Goal: Find specific page/section: Find specific page/section

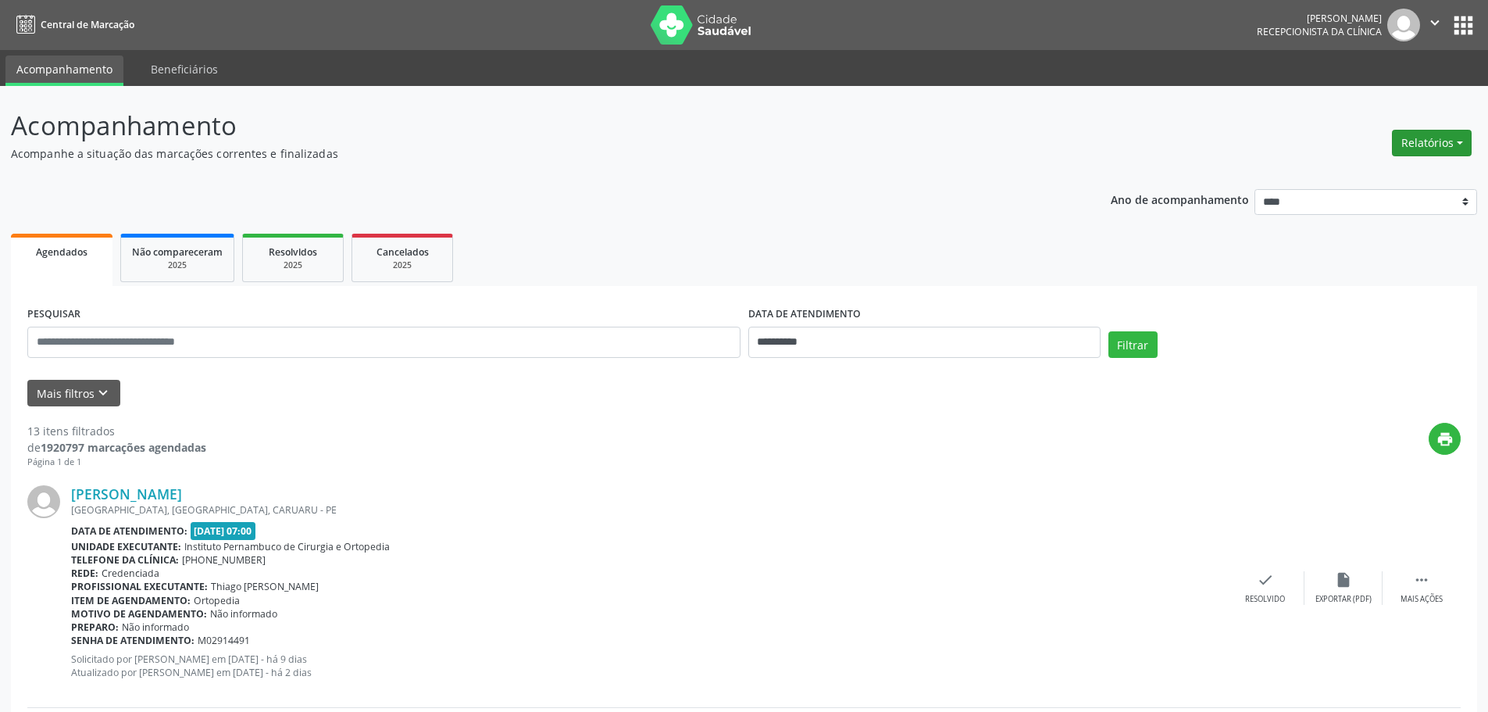
click at [1441, 143] on button "Relatórios" at bounding box center [1432, 143] width 80 height 27
click at [1379, 167] on link "Agendamentos" at bounding box center [1389, 177] width 168 height 22
select select "*"
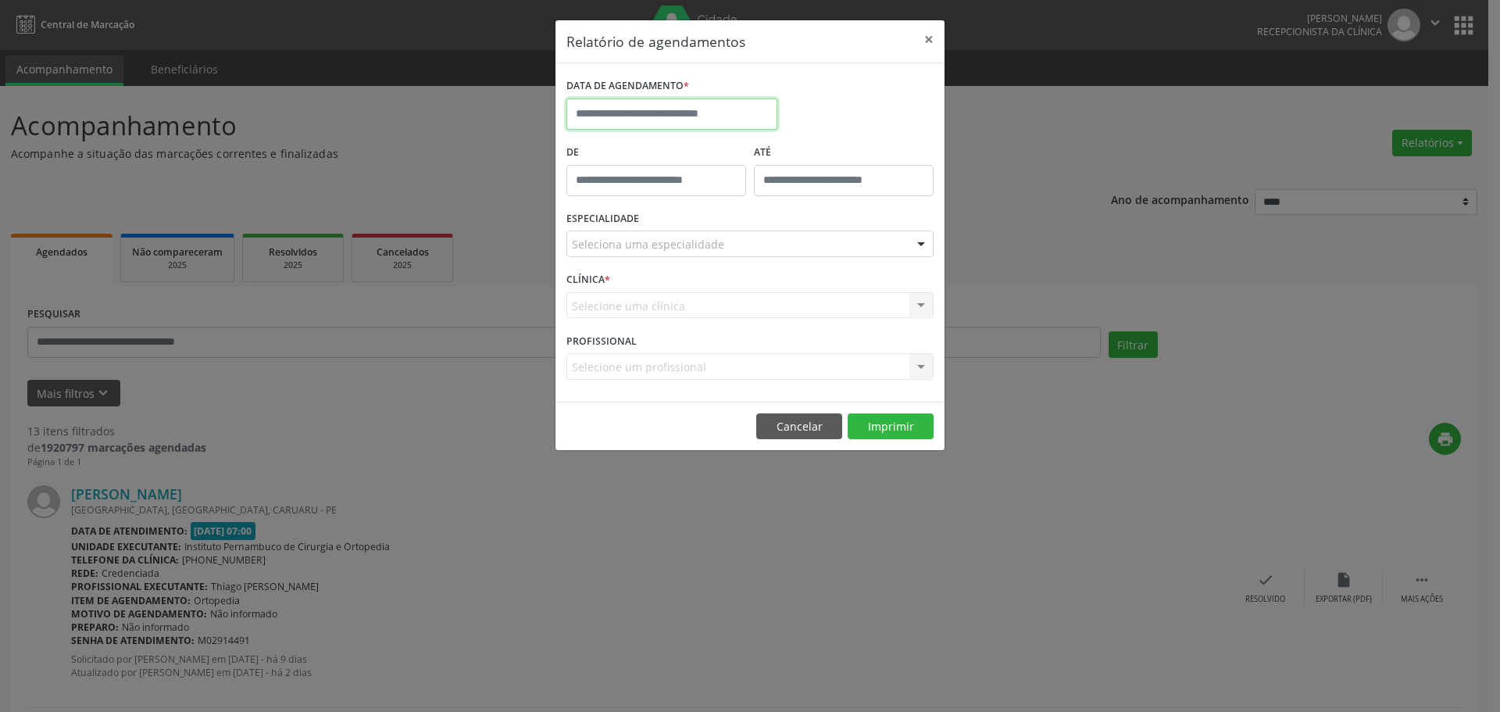
click at [677, 120] on input "text" at bounding box center [671, 113] width 211 height 31
click at [630, 260] on span "15" at bounding box center [617, 258] width 30 height 30
type input "**********"
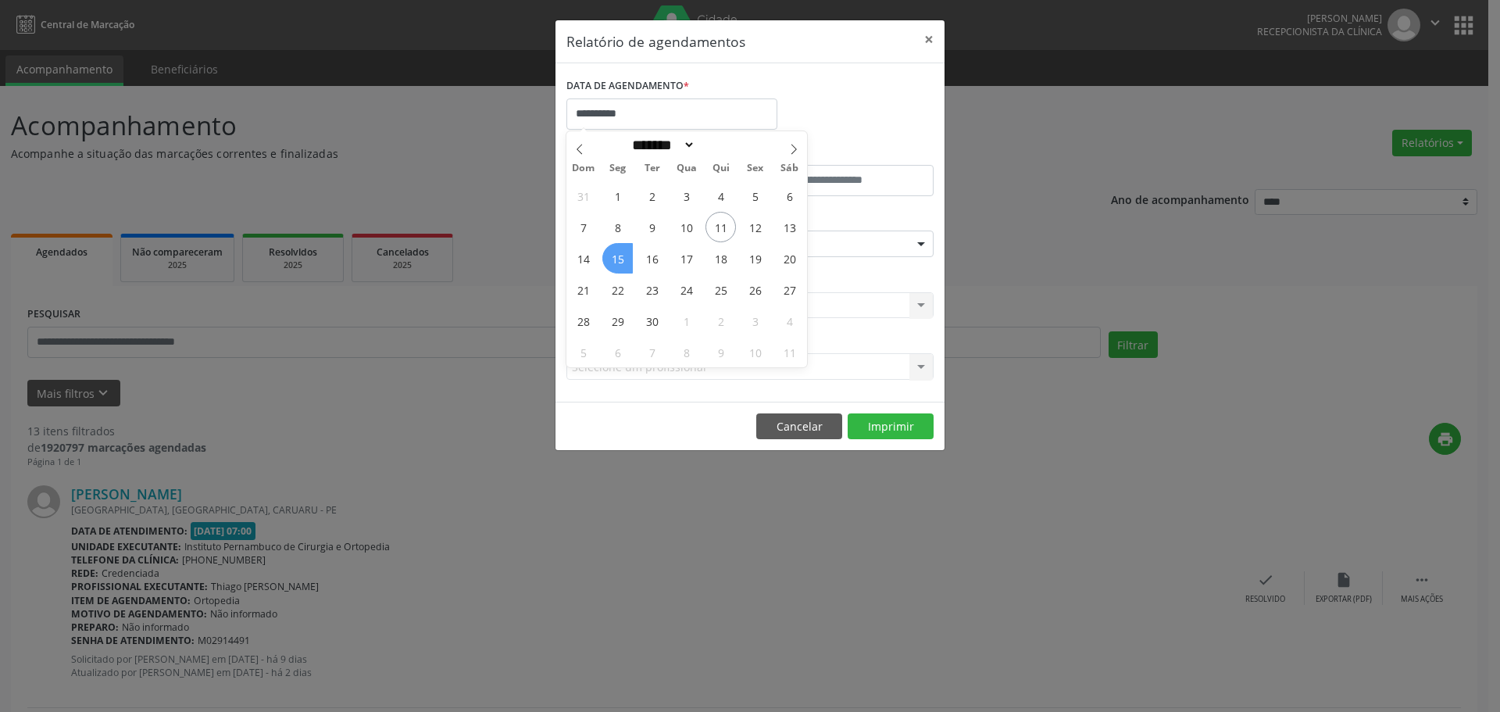
click at [630, 260] on span "15" at bounding box center [617, 258] width 30 height 30
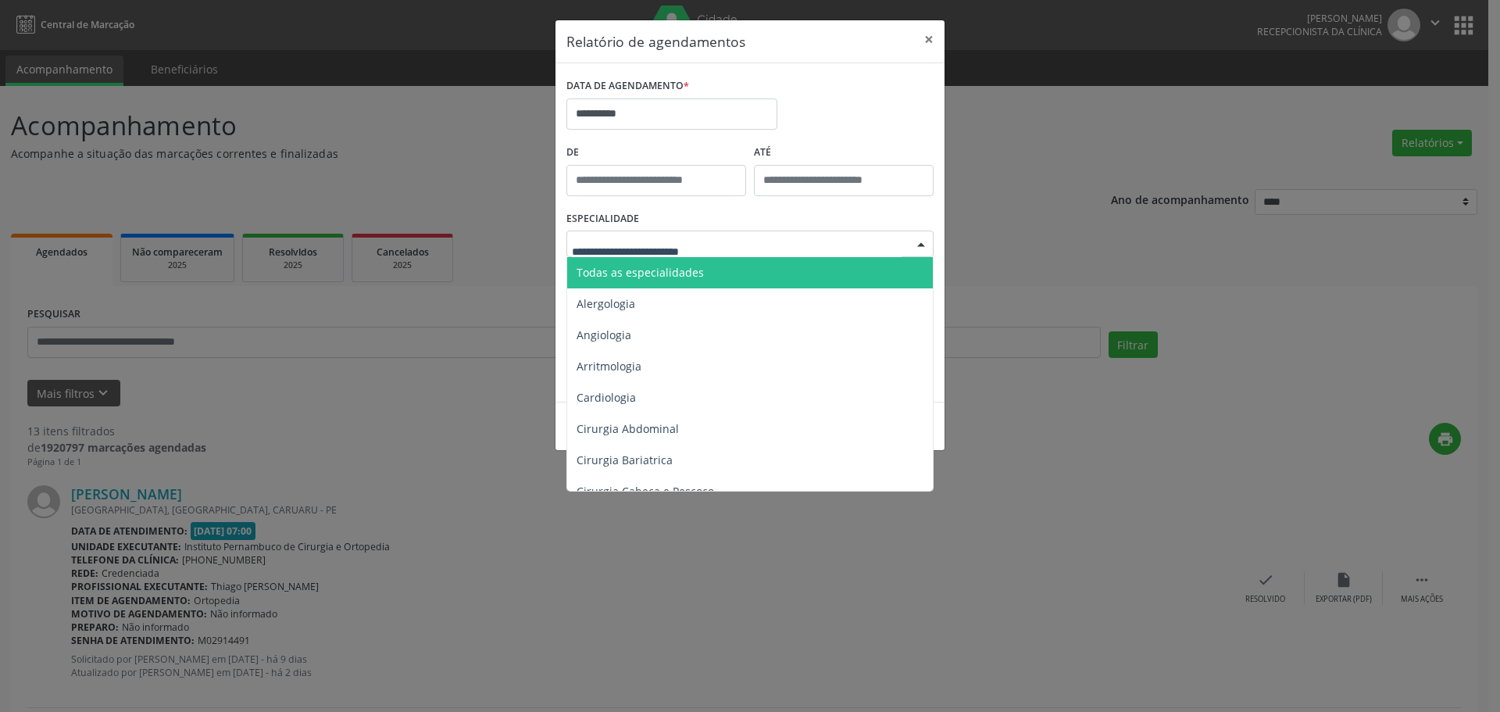
click at [679, 257] on span "Todas as especialidades" at bounding box center [751, 272] width 368 height 31
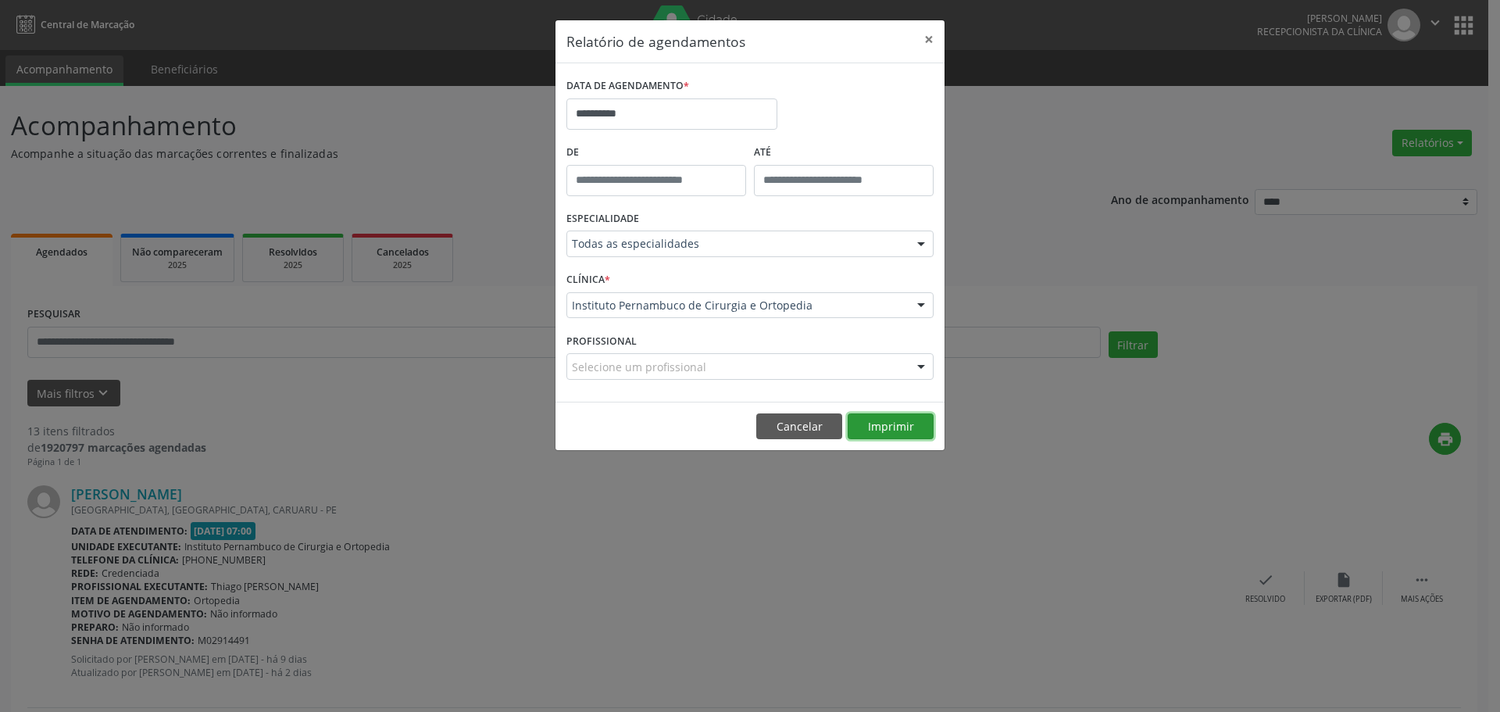
click at [873, 424] on button "Imprimir" at bounding box center [891, 426] width 86 height 27
